Goal: Task Accomplishment & Management: Complete application form

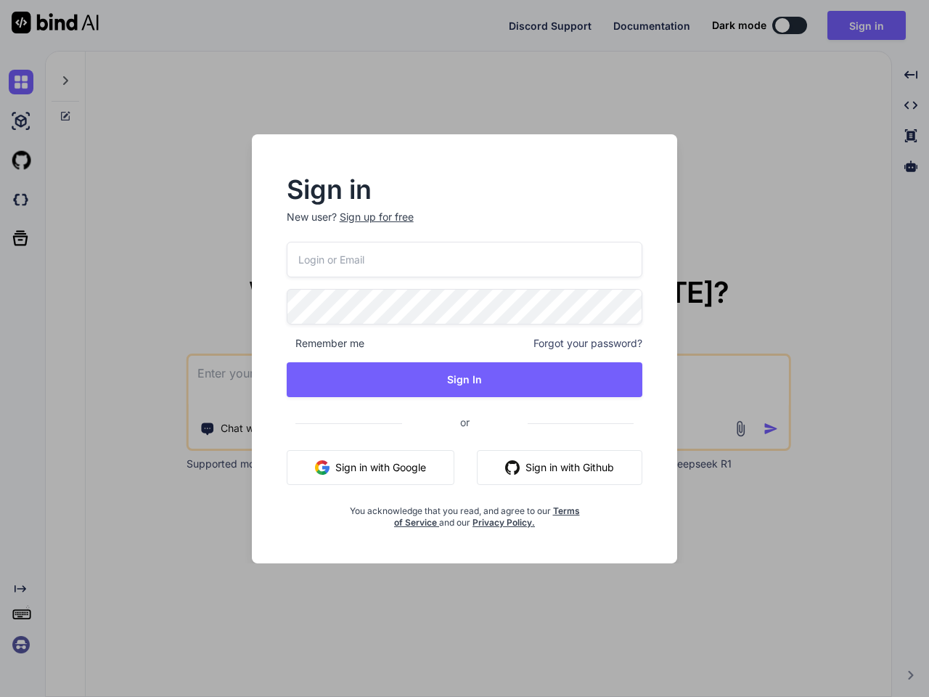
type textarea "x"
click at [465, 349] on div "Remember me Forgot your password?" at bounding box center [465, 343] width 357 height 15
click at [375, 217] on div "Sign up for free" at bounding box center [377, 217] width 74 height 15
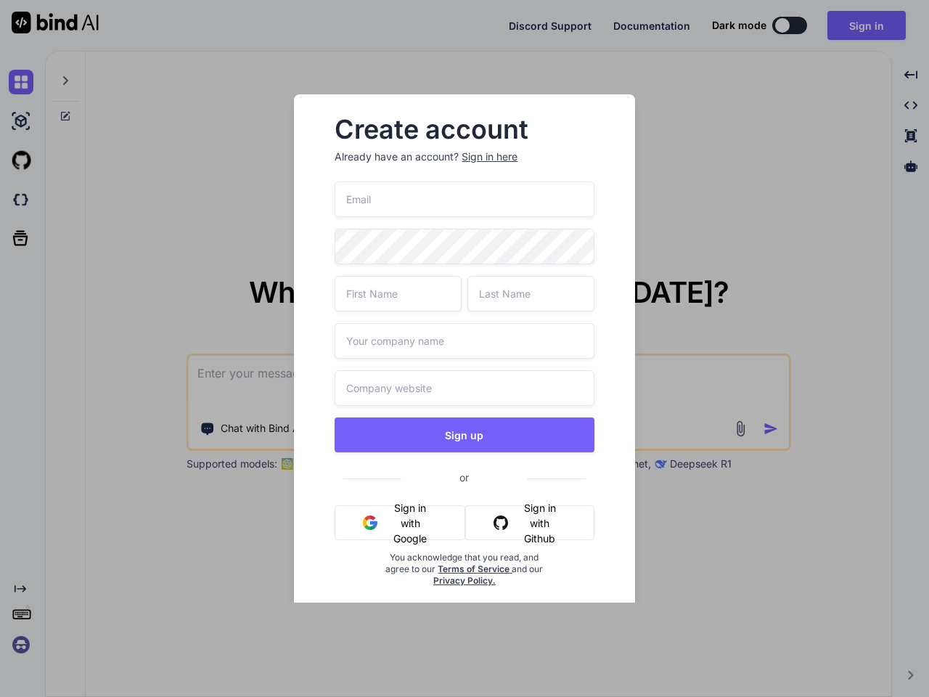
click at [634, 304] on div "Create account Already have an account? Sign in here Sign up or Sign in with Go…" at bounding box center [464, 363] width 341 height 539
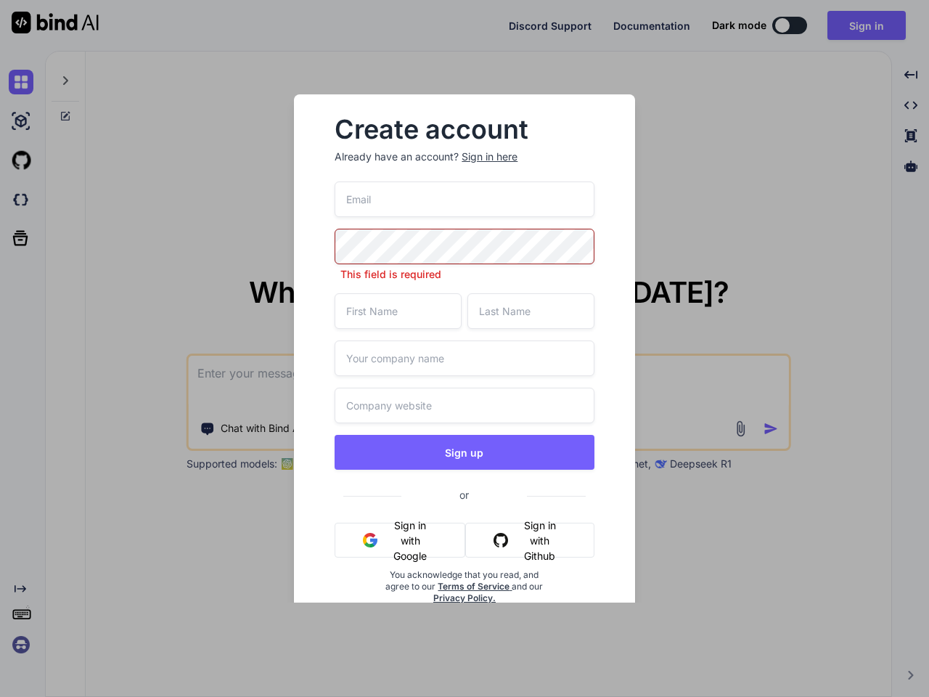
click at [325, 343] on div "Create account Already have an account? Sign in here This field is required Sig…" at bounding box center [464, 372] width 294 height 533
click at [589, 343] on input "text" at bounding box center [464, 359] width 259 height 36
click at [465, 380] on div "This field is required Sign up or Sign in with Google Sign in with Github You a…" at bounding box center [464, 410] width 259 height 457
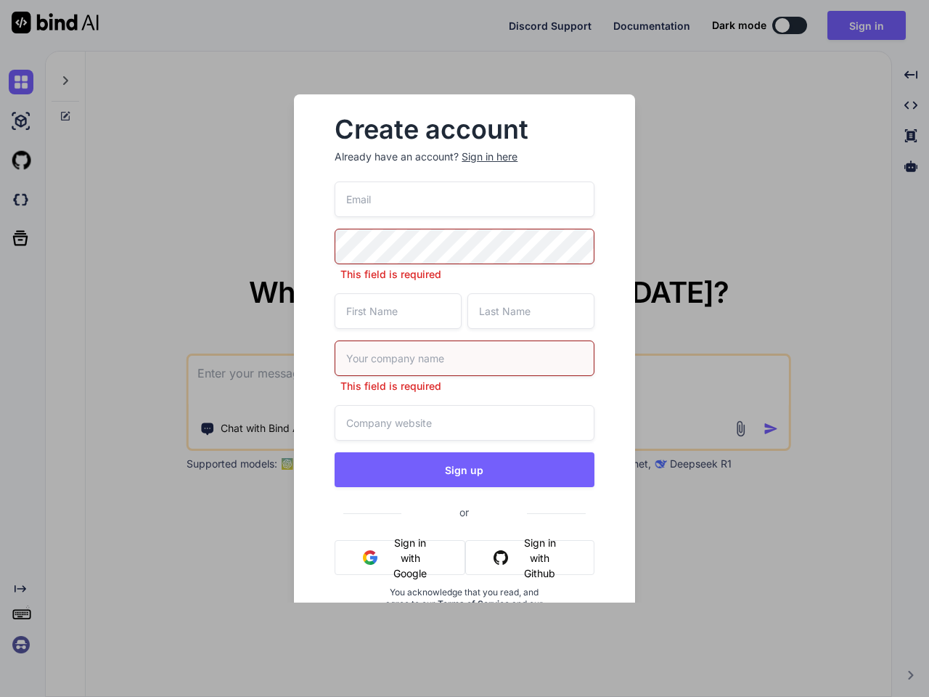
click at [370, 468] on button "Sign up" at bounding box center [464, 469] width 259 height 35
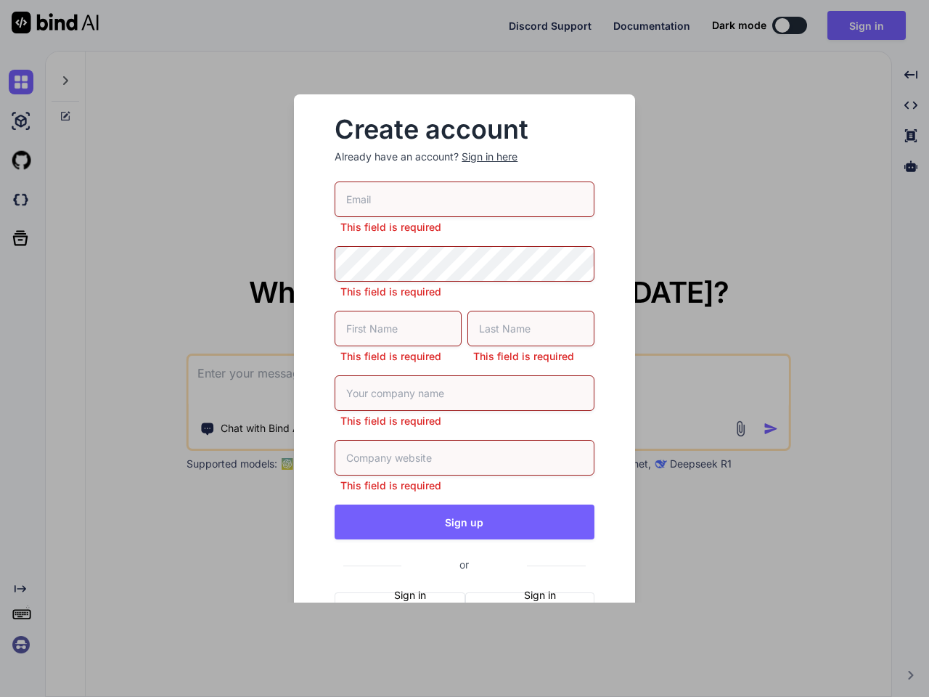
click at [560, 468] on input "text" at bounding box center [464, 458] width 259 height 36
